Goal: Share content

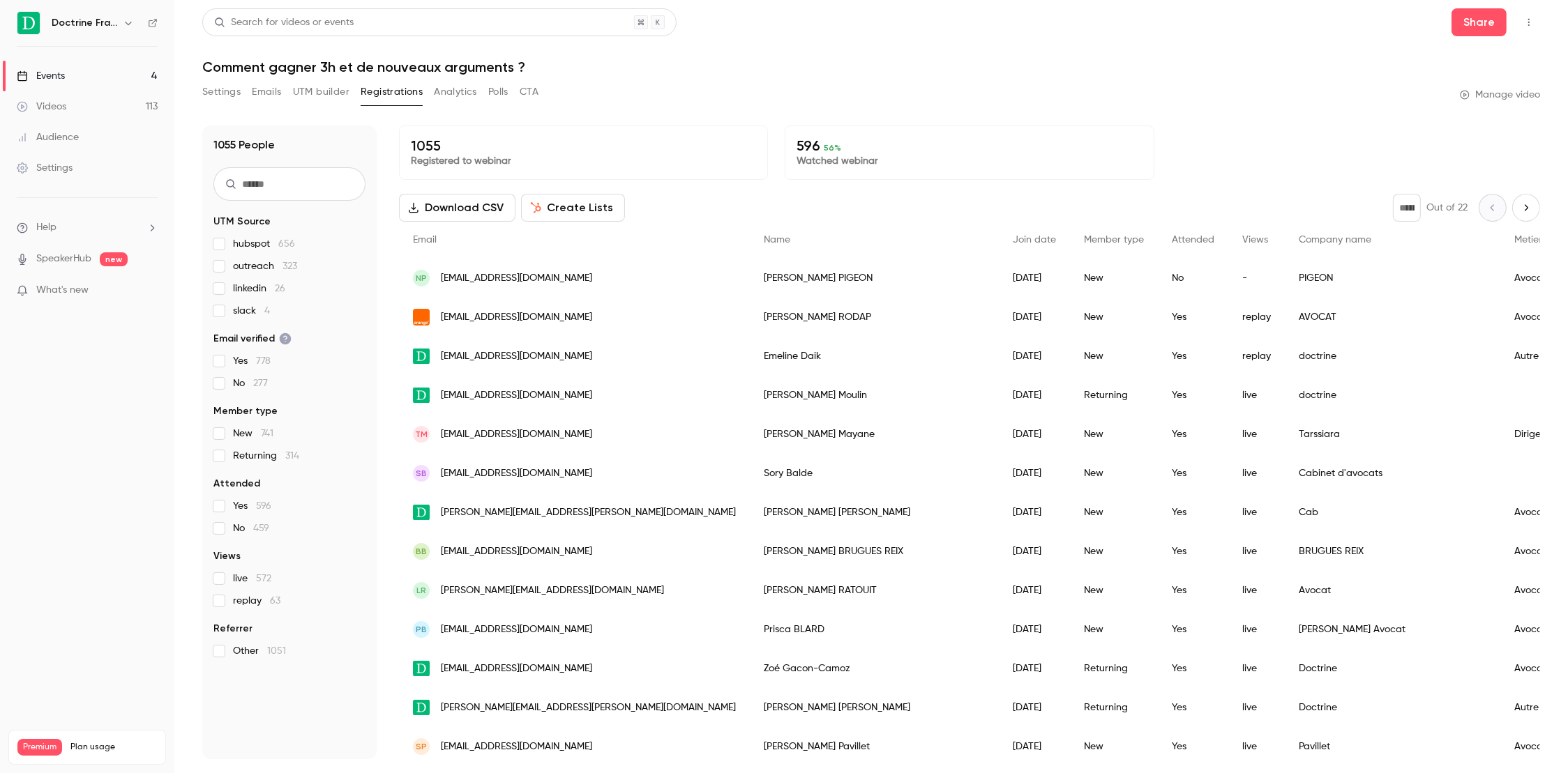
scroll to position [7, 0]
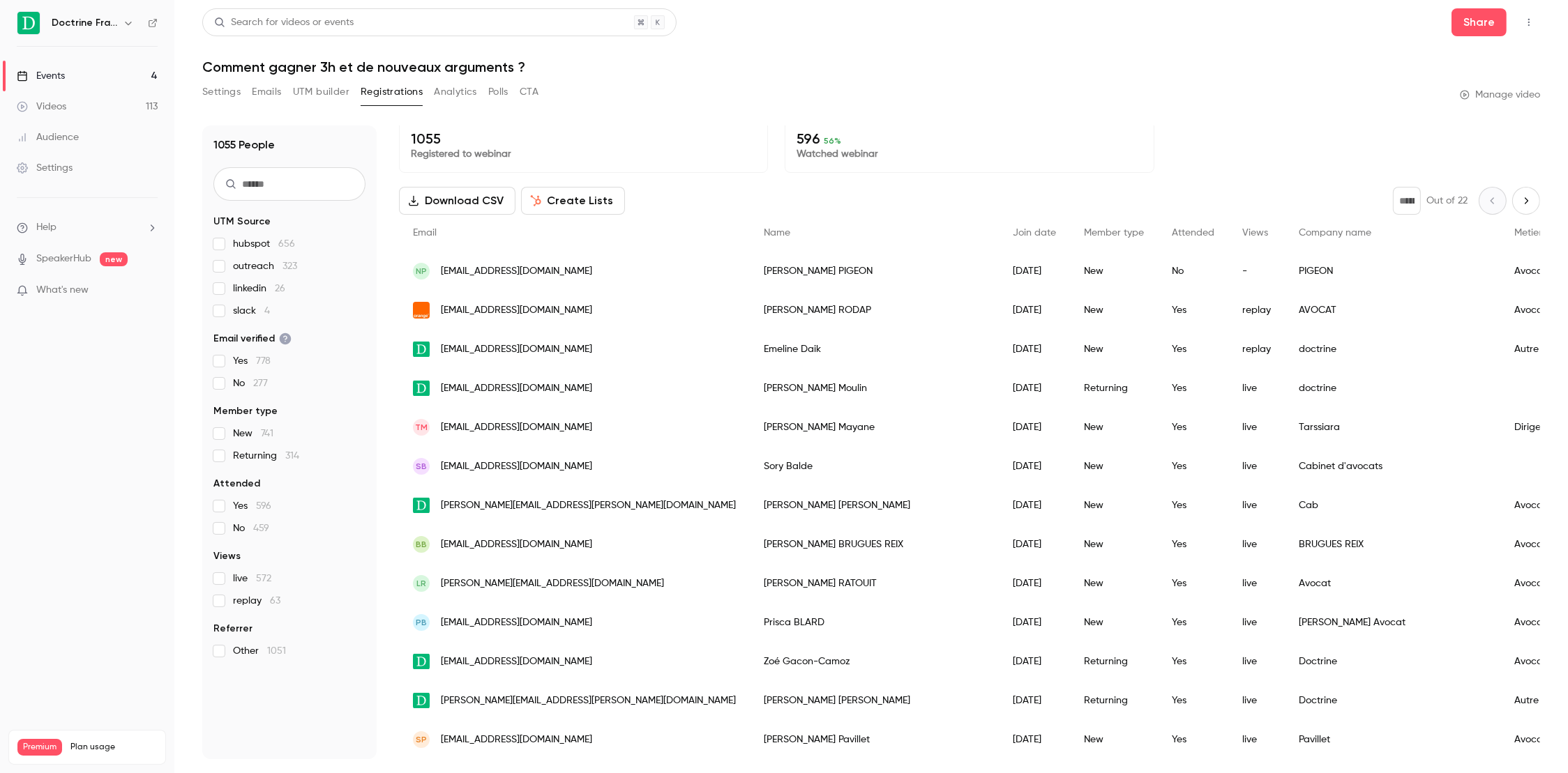
click at [61, 85] on link "Events 4" at bounding box center [87, 75] width 175 height 31
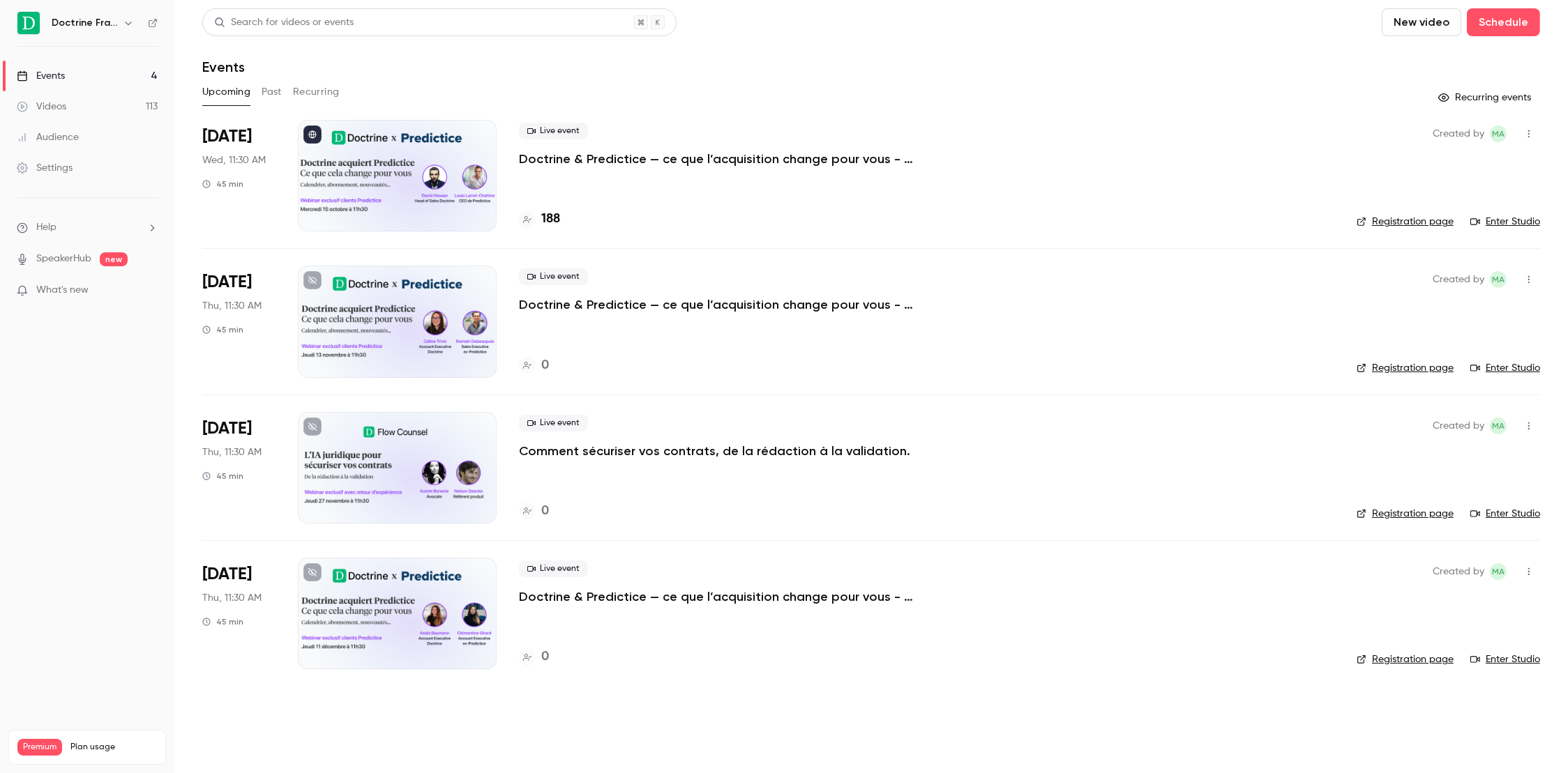
click at [618, 146] on div "Live event Doctrine & Predictice — ce que l’acquisition change pour vous - Sess…" at bounding box center [926, 145] width 815 height 45
click at [618, 155] on p "Doctrine & Predictice — ce que l’acquisition change pour vous - Session 1" at bounding box center [728, 158] width 418 height 16
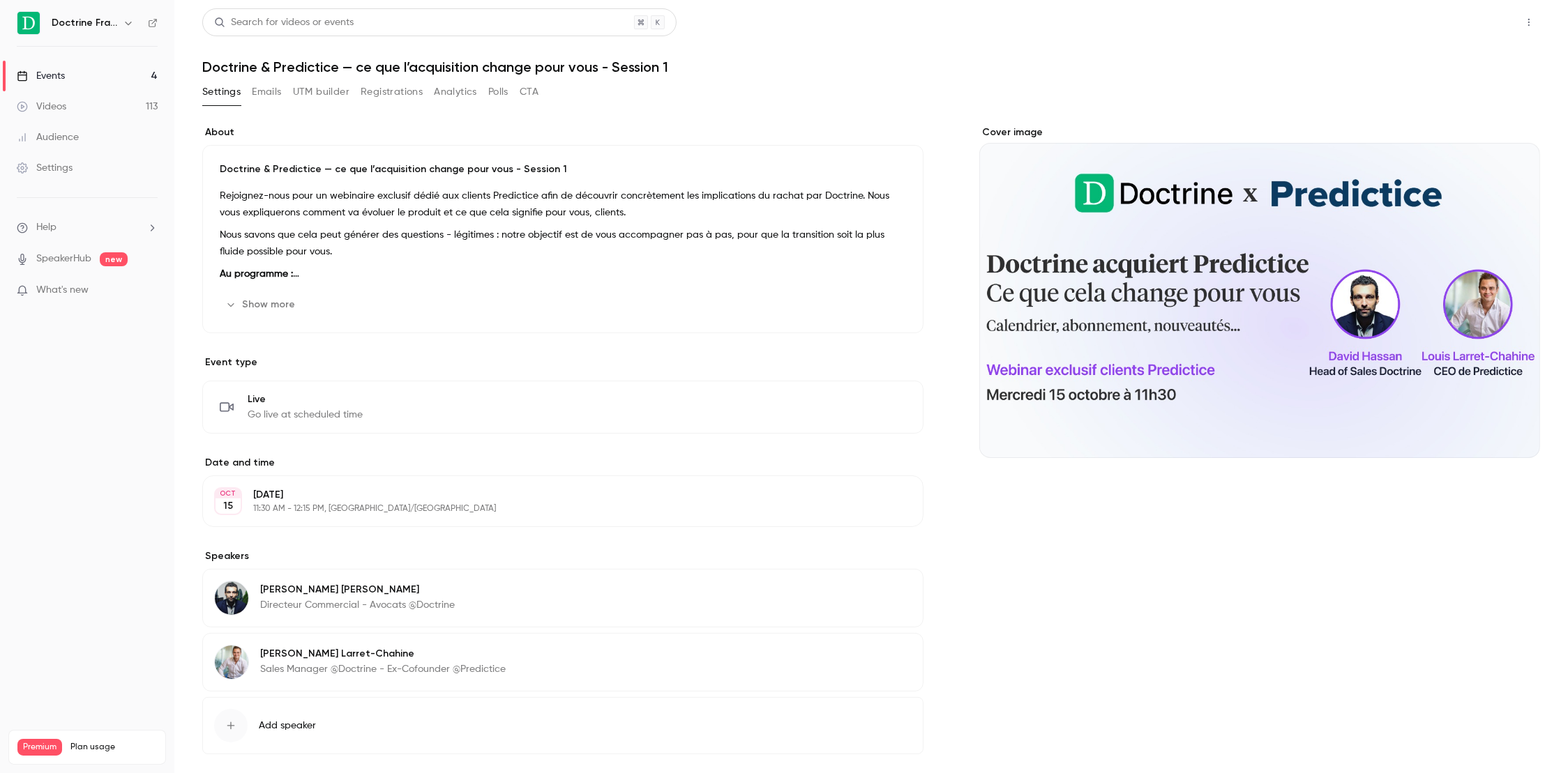
click at [1460, 32] on button "Share" at bounding box center [1479, 23] width 55 height 28
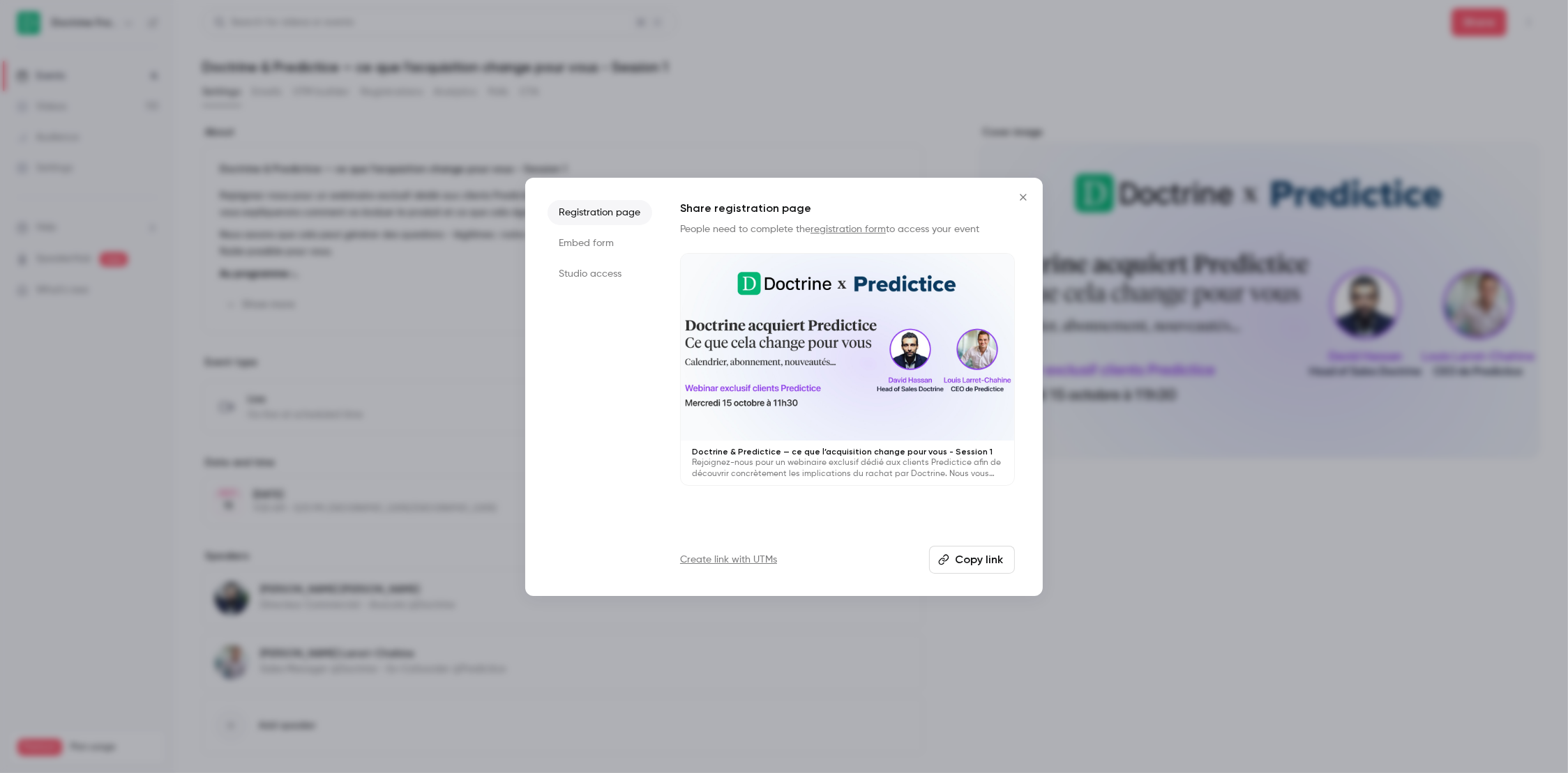
click at [976, 544] on div "Share registration page People need to complete the registration form to access…" at bounding box center [848, 386] width 335 height 373
click at [971, 556] on button "Copy link" at bounding box center [972, 559] width 86 height 28
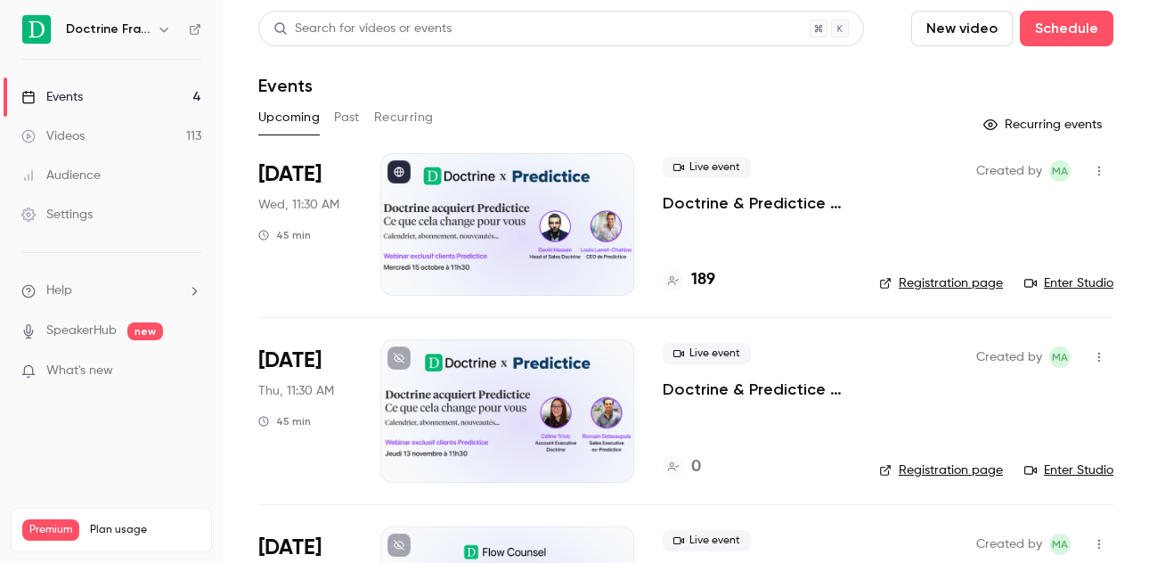
click at [352, 130] on button "Past" at bounding box center [347, 117] width 26 height 29
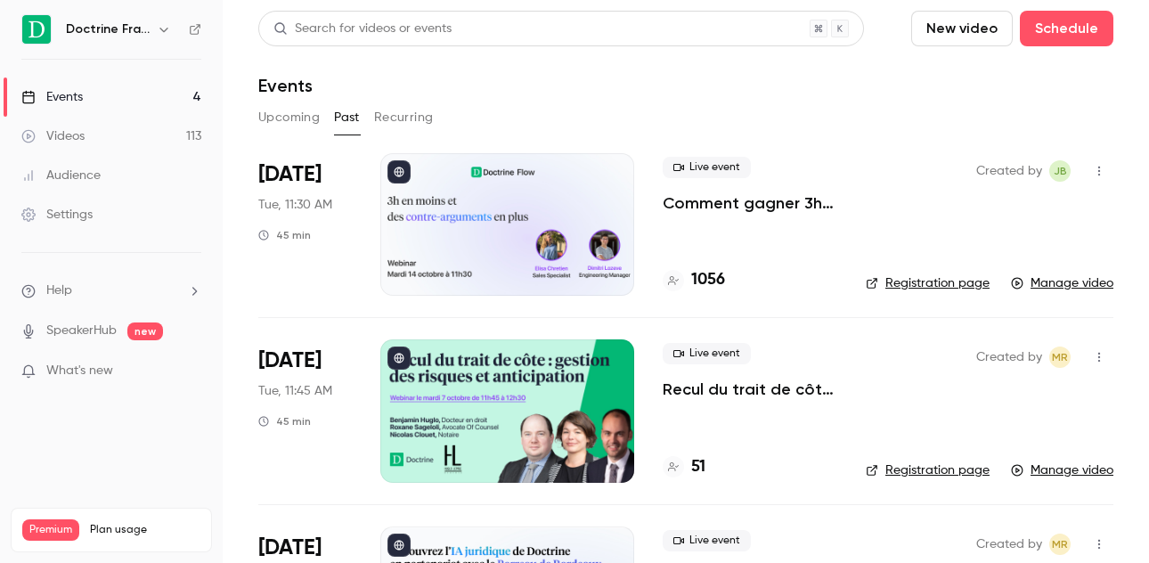
click at [763, 201] on p "Comment gagner 3h et de nouveaux arguments ?" at bounding box center [750, 202] width 175 height 21
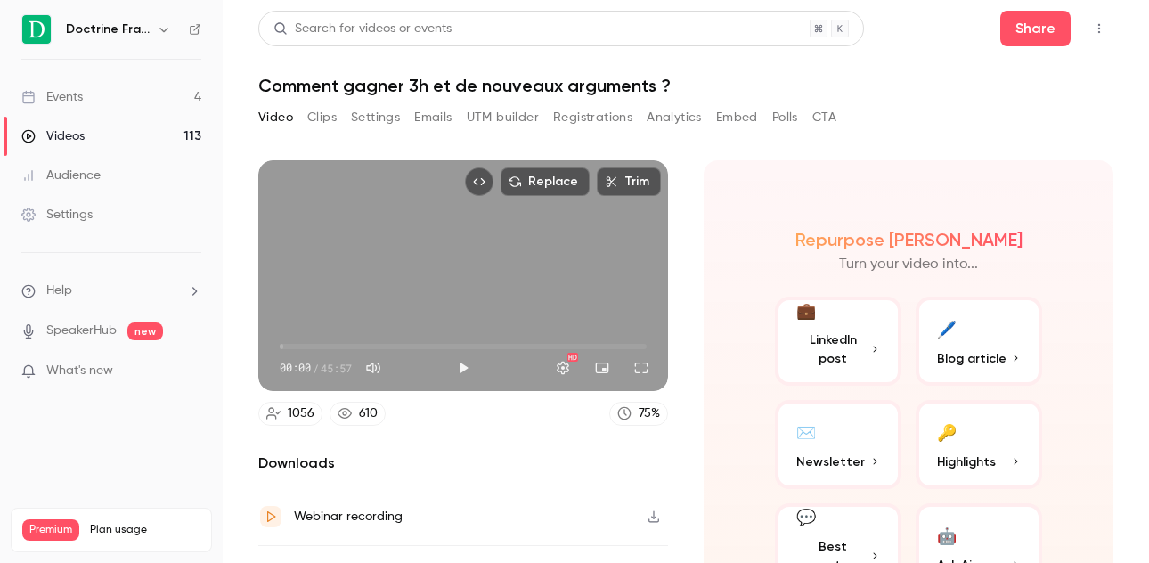
click at [615, 118] on button "Registrations" at bounding box center [592, 117] width 79 height 29
